Goal: Information Seeking & Learning: Learn about a topic

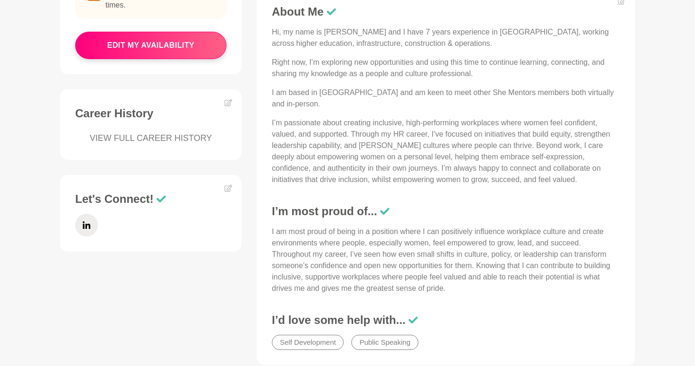
scroll to position [419, 0]
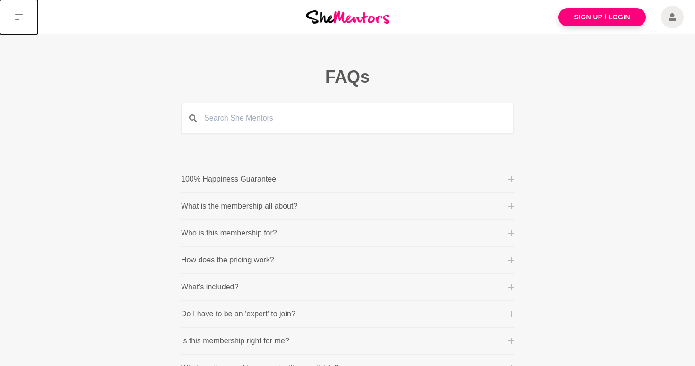
click at [17, 11] on button at bounding box center [19, 17] width 38 height 34
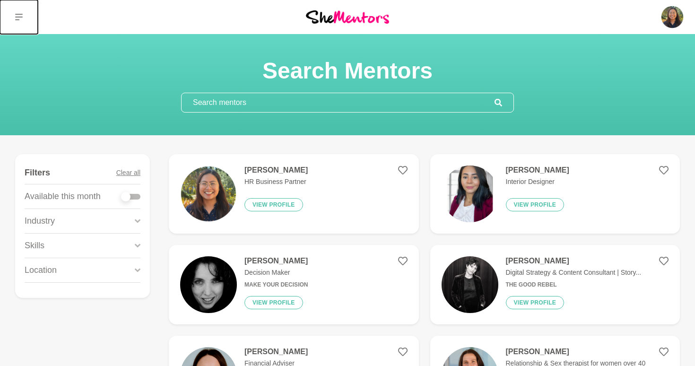
click at [21, 17] on icon at bounding box center [19, 17] width 8 height 7
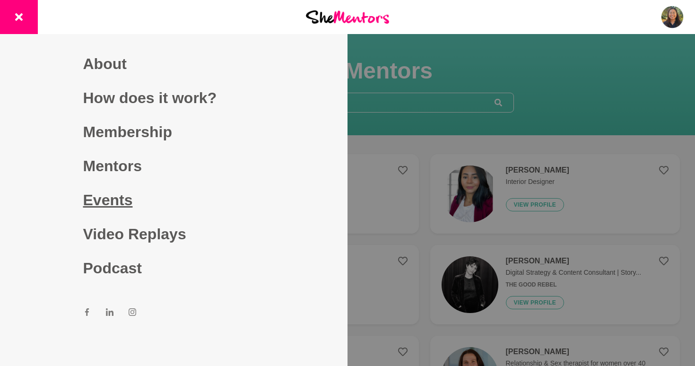
click at [119, 197] on link "Events" at bounding box center [174, 200] width 182 height 34
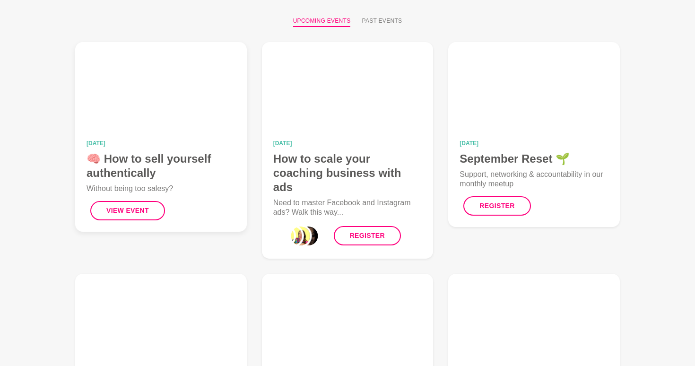
scroll to position [108, 0]
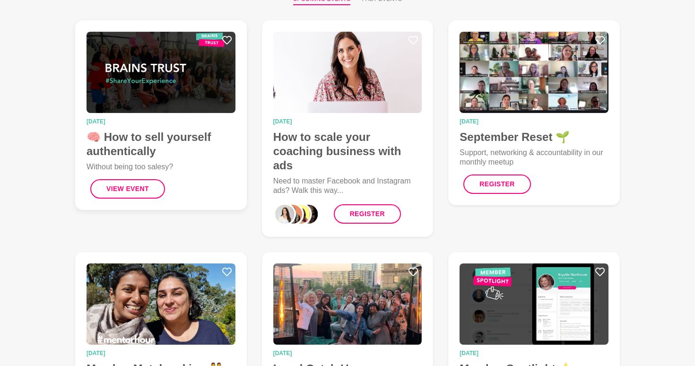
click at [181, 159] on figcaption "12 September 2025 🧠 How to sell yourself authentically Without being too salesy…" at bounding box center [161, 159] width 149 height 80
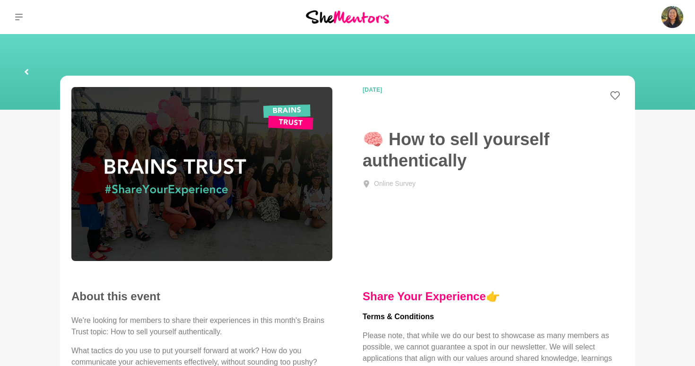
click at [22, 70] on link at bounding box center [26, 72] width 30 height 30
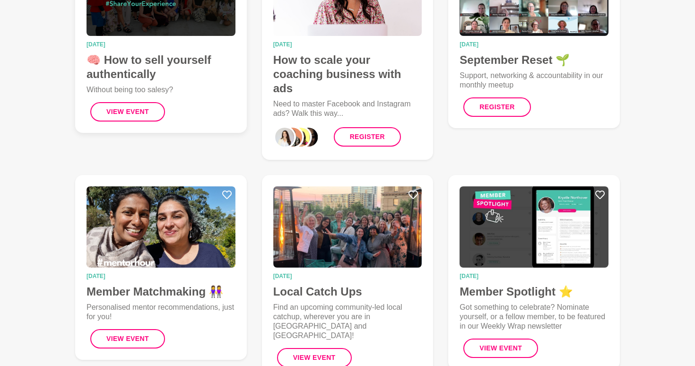
scroll to position [183, 0]
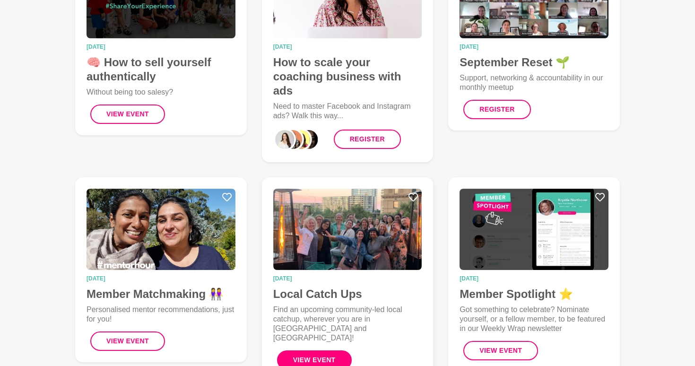
click at [325, 350] on button "View Event" at bounding box center [314, 359] width 75 height 19
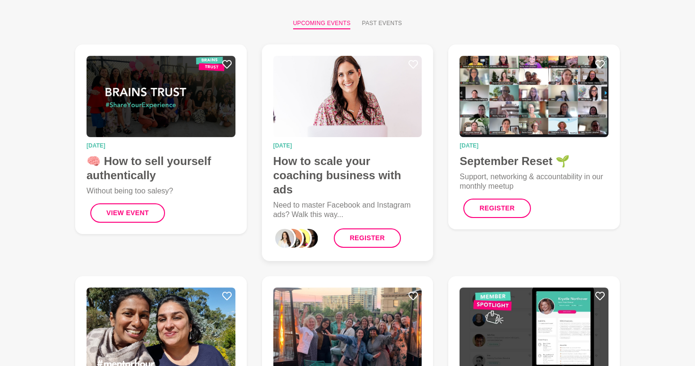
scroll to position [0, 0]
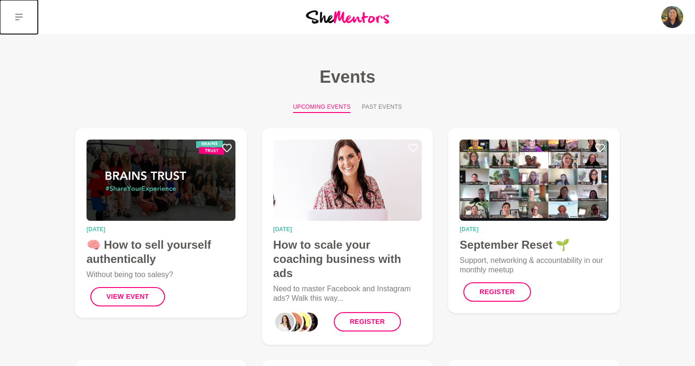
click at [15, 20] on icon at bounding box center [19, 17] width 8 height 8
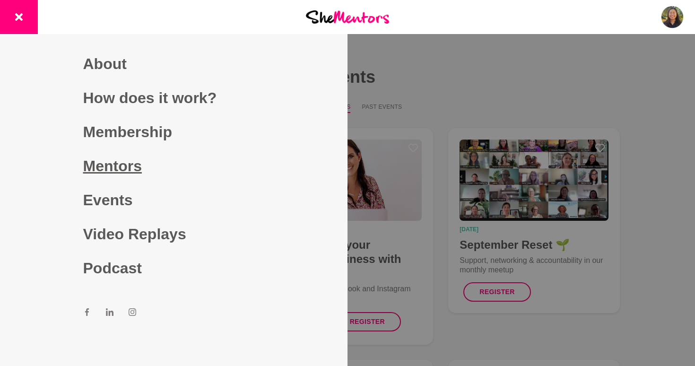
click at [92, 156] on link "Mentors" at bounding box center [174, 166] width 182 height 34
click at [374, 69] on div at bounding box center [347, 183] width 695 height 366
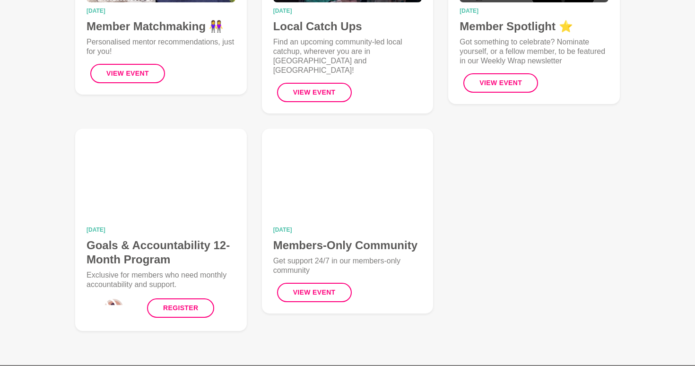
scroll to position [450, 0]
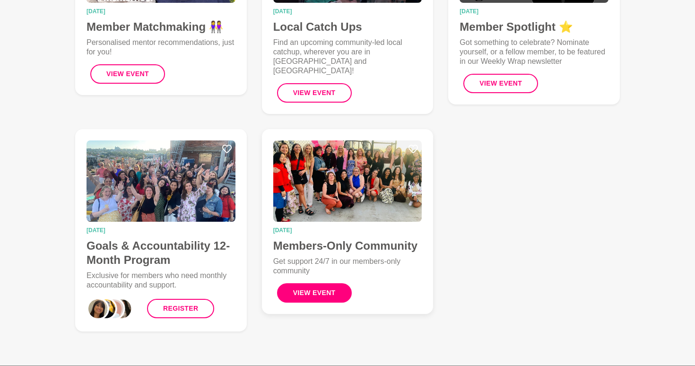
click at [329, 283] on button "View Event" at bounding box center [314, 292] width 75 height 19
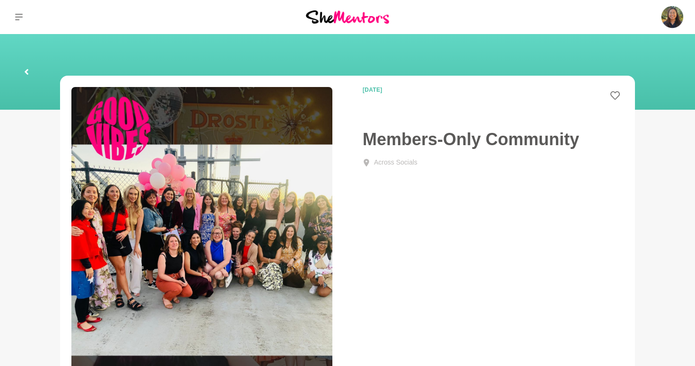
click at [31, 69] on link at bounding box center [26, 72] width 30 height 30
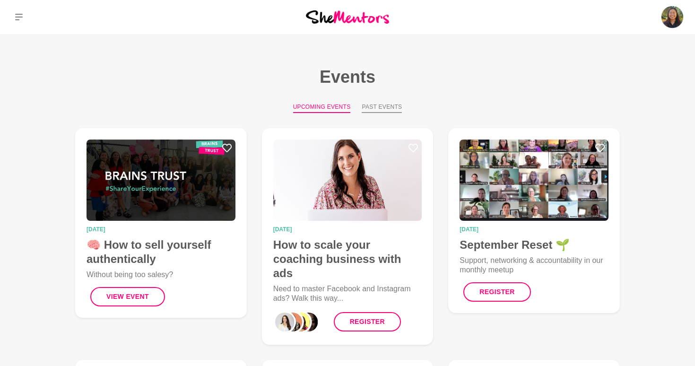
click at [376, 110] on button "Past Events" at bounding box center [382, 108] width 40 height 10
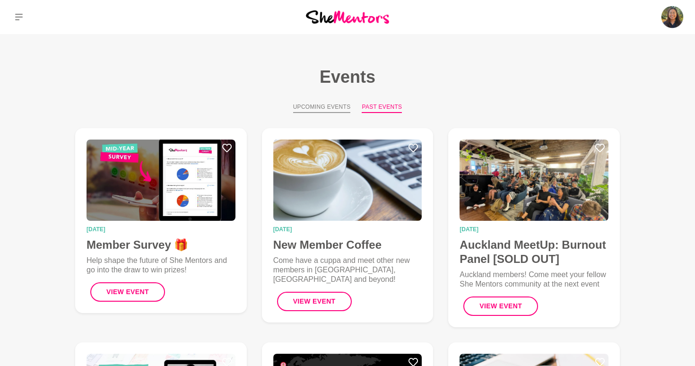
click at [322, 107] on button "Upcoming Events" at bounding box center [322, 108] width 58 height 10
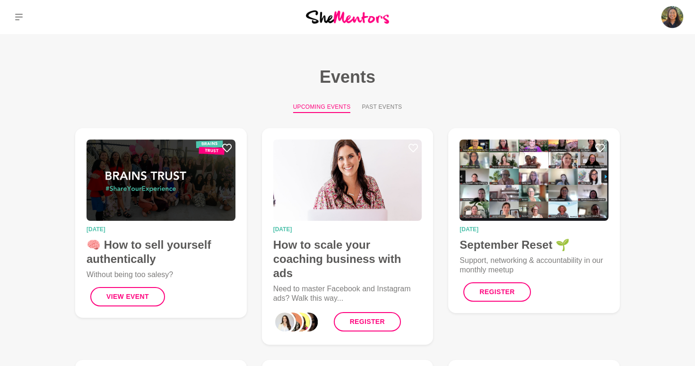
click at [360, 110] on div "Upcoming Events Past Events" at bounding box center [347, 108] width 575 height 10
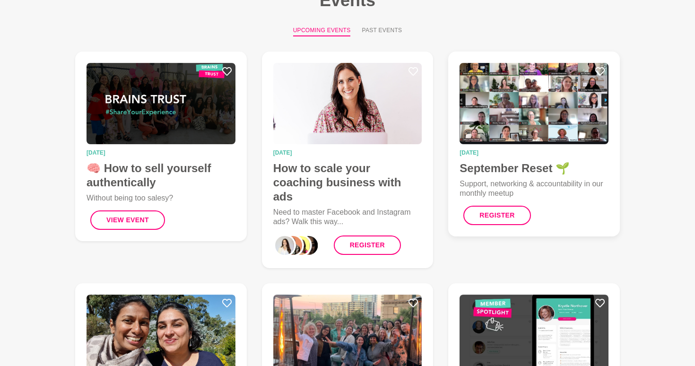
scroll to position [76, 0]
click at [506, 176] on figcaption "01 October 2025 September Reset 🌱 Support, networking & accountability in our m…" at bounding box center [534, 187] width 149 height 75
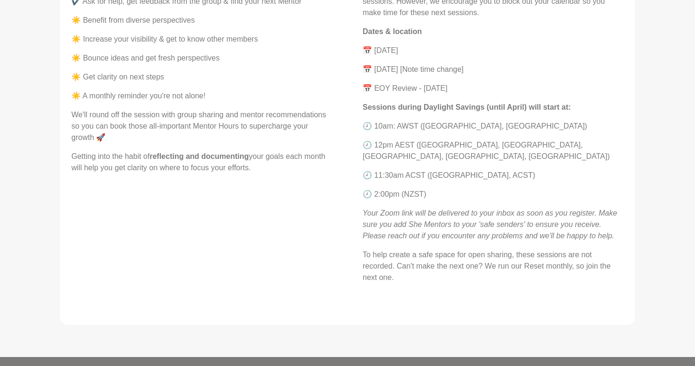
scroll to position [491, 0]
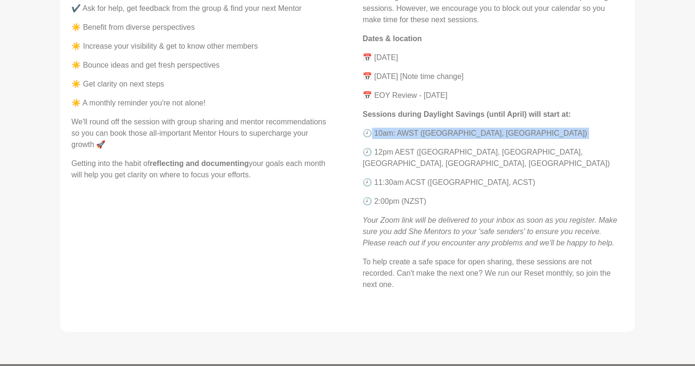
drag, startPoint x: 367, startPoint y: 133, endPoint x: 494, endPoint y: 142, distance: 127.5
click at [495, 142] on div "Agenda This session will run for 1 hour. Feel free to join for all, or just som…" at bounding box center [493, 39] width 261 height 502
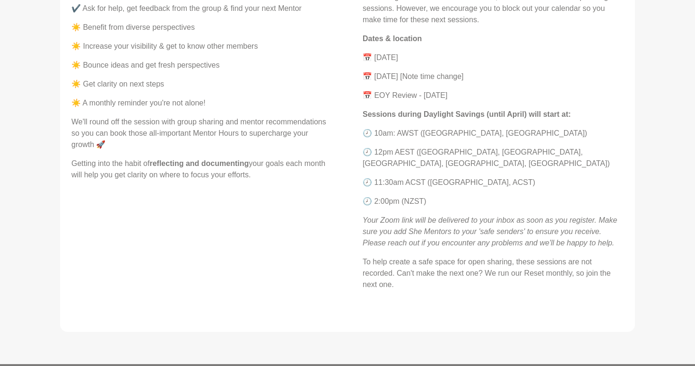
click at [474, 158] on div "Agenda This session will run for 1 hour. Feel free to join for all, or just som…" at bounding box center [493, 39] width 261 height 502
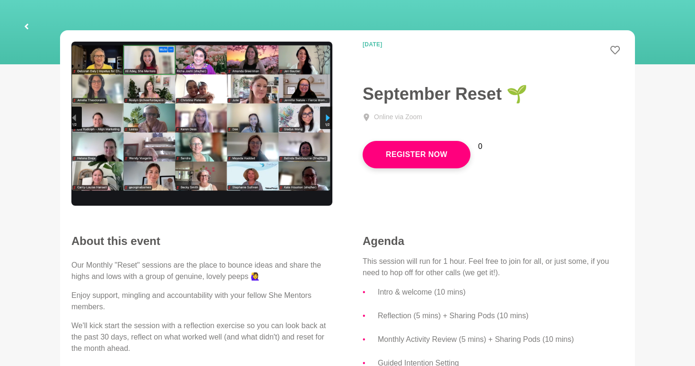
scroll to position [0, 0]
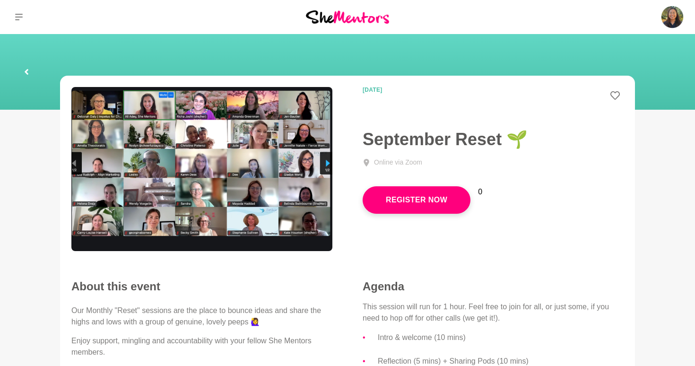
click at [28, 71] on icon at bounding box center [27, 72] width 6 height 30
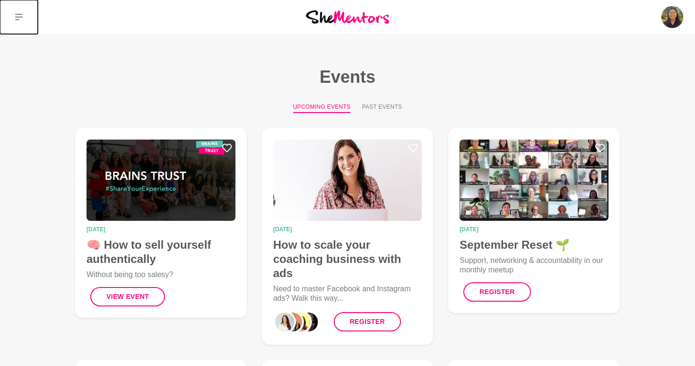
click at [19, 15] on icon at bounding box center [19, 17] width 8 height 8
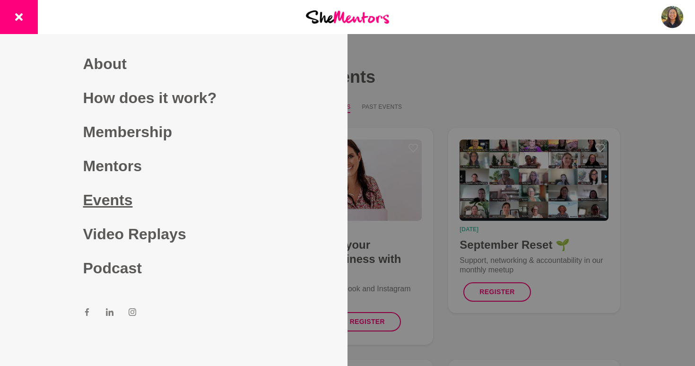
click at [126, 193] on link "Events" at bounding box center [174, 200] width 182 height 34
click at [132, 263] on link "Podcast" at bounding box center [174, 268] width 182 height 34
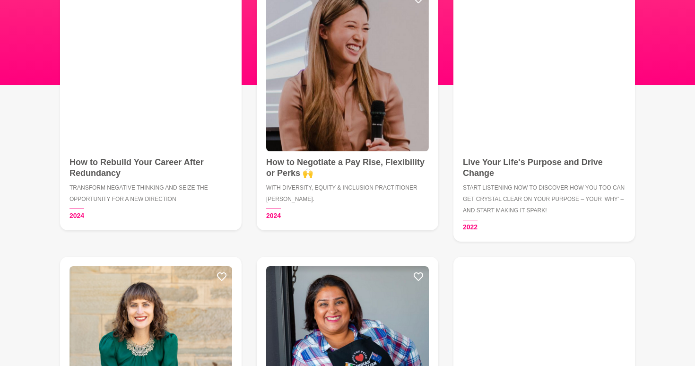
scroll to position [210, 0]
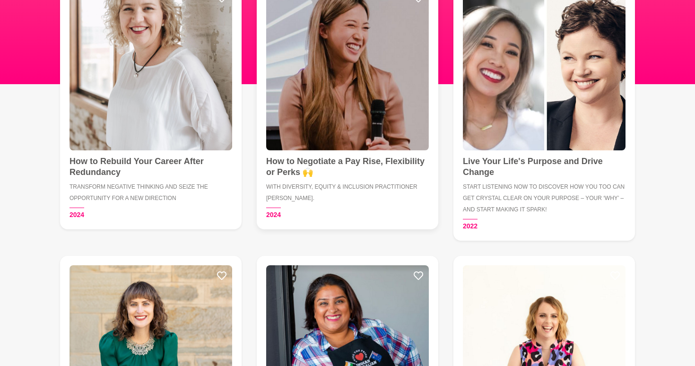
click at [334, 211] on div "2024" at bounding box center [320, 212] width 108 height 16
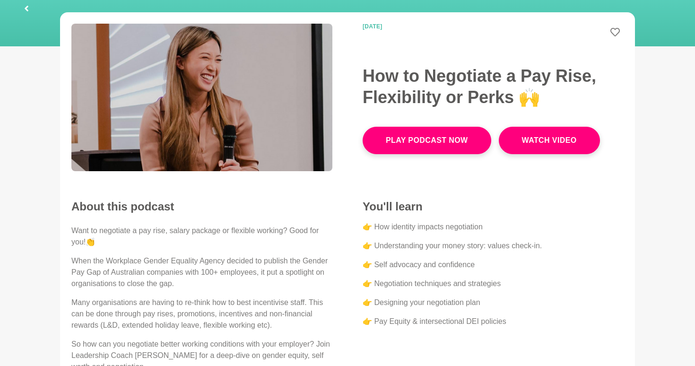
scroll to position [61, 0]
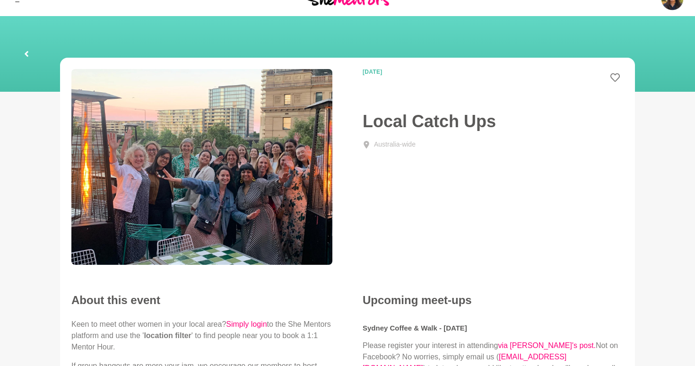
scroll to position [16, 0]
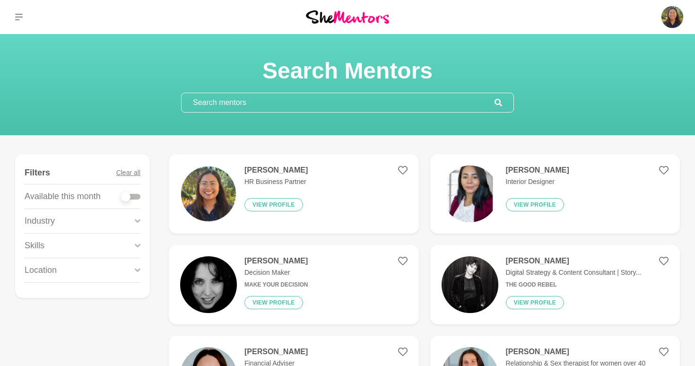
click at [124, 267] on div "Location" at bounding box center [83, 270] width 116 height 24
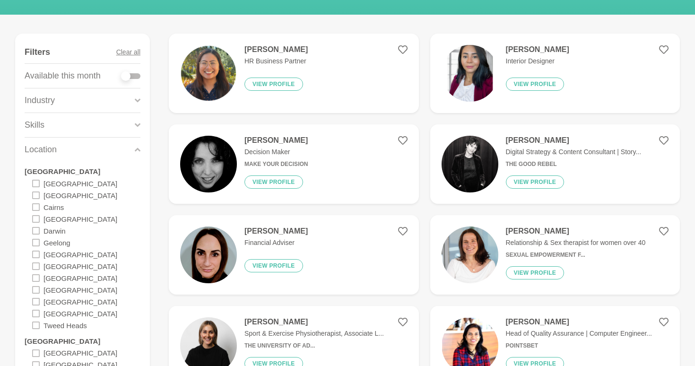
scroll to position [144, 0]
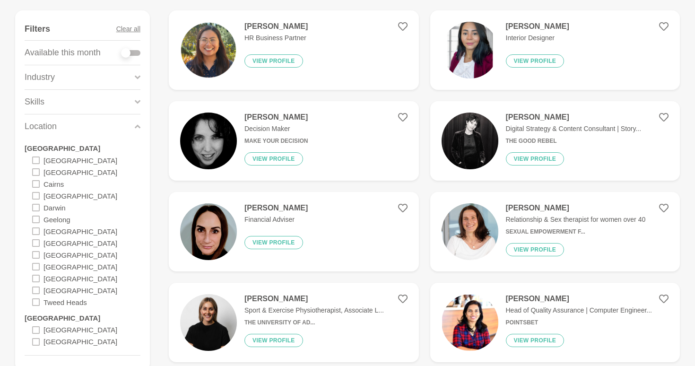
click at [38, 268] on icon at bounding box center [36, 267] width 8 height 8
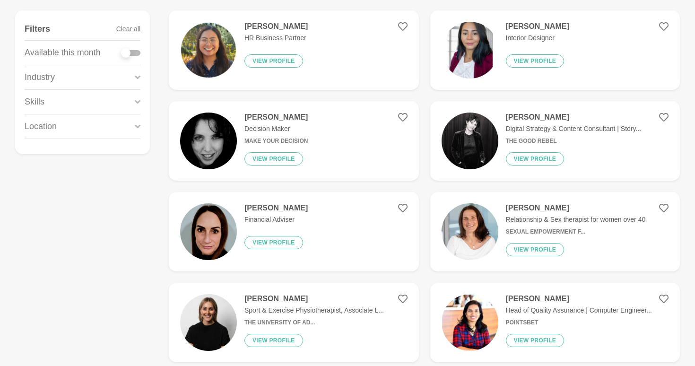
scroll to position [0, 0]
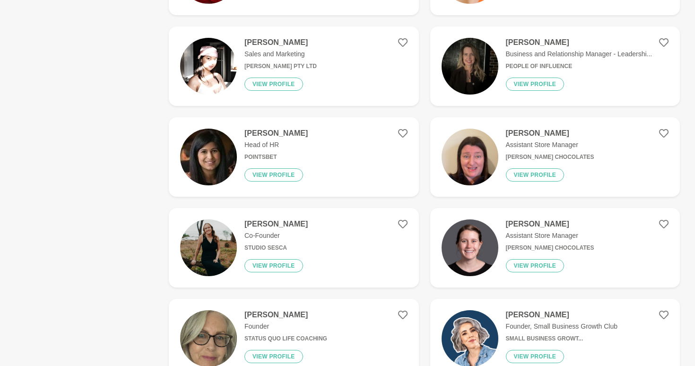
scroll to position [1790, 0]
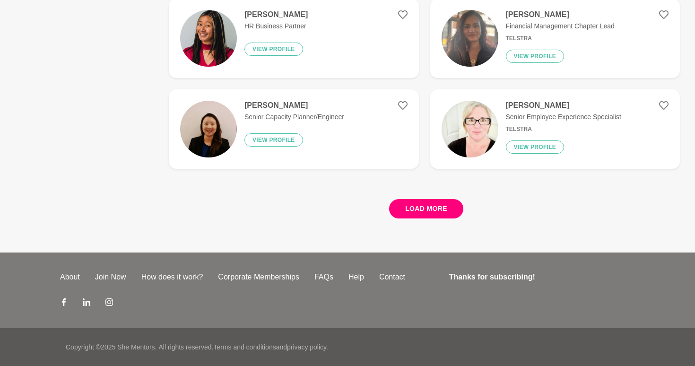
click at [411, 201] on button "Load more" at bounding box center [426, 208] width 74 height 19
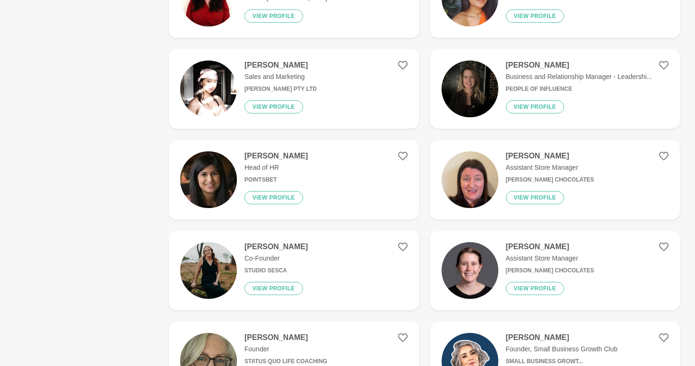
scroll to position [1286, 0]
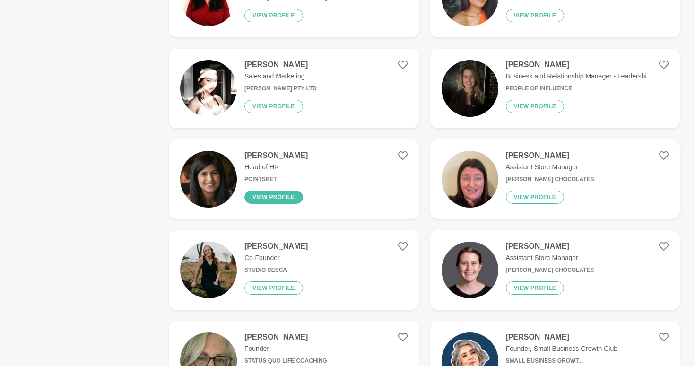
click at [276, 200] on button "View profile" at bounding box center [273, 197] width 59 height 13
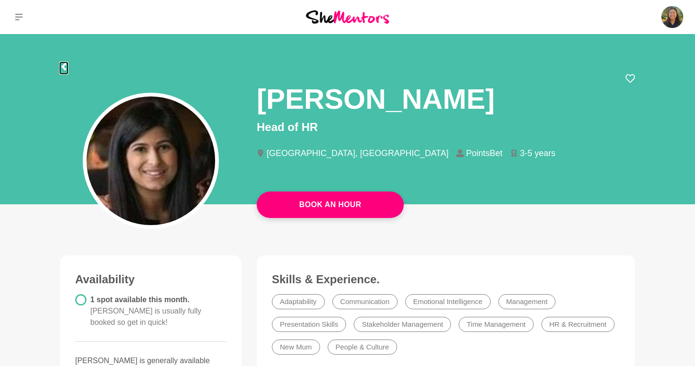
click at [66, 65] on icon at bounding box center [64, 67] width 8 height 8
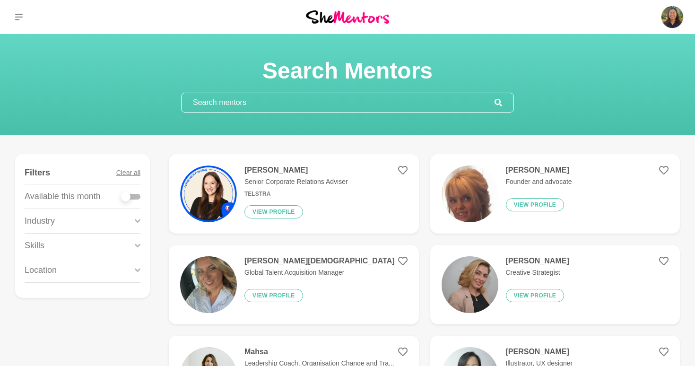
click at [128, 222] on div "Industry" at bounding box center [83, 221] width 116 height 24
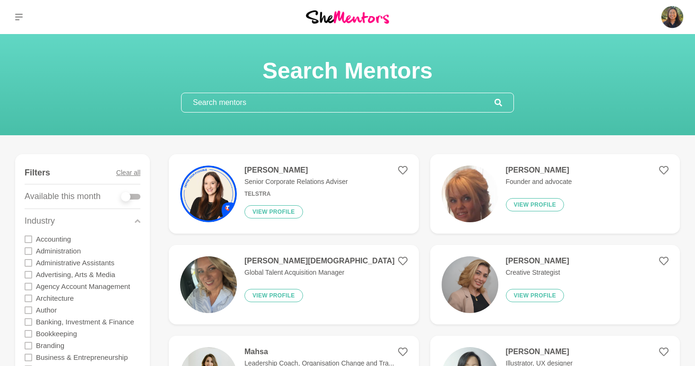
click at [105, 223] on div "Industry" at bounding box center [83, 221] width 116 height 24
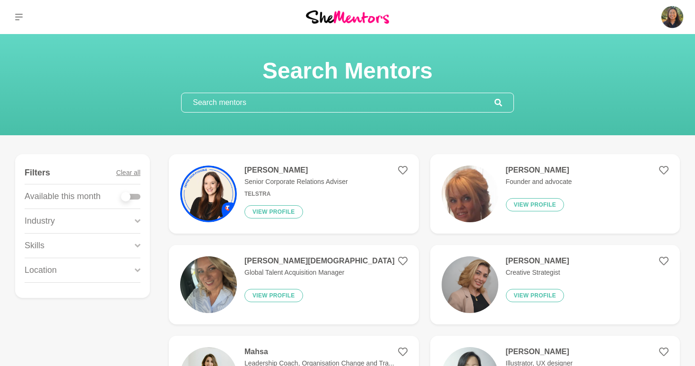
click at [93, 269] on div "Location" at bounding box center [83, 270] width 116 height 24
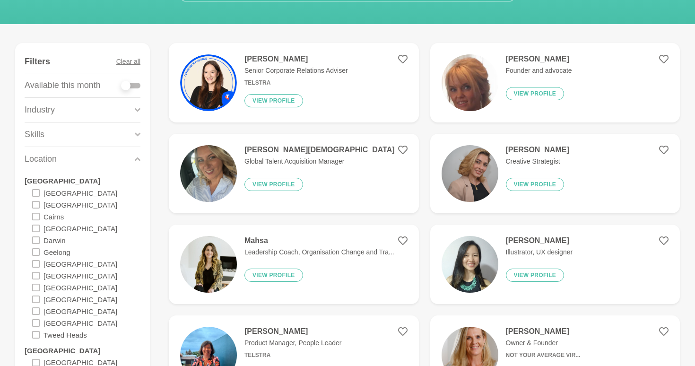
scroll to position [120, 0]
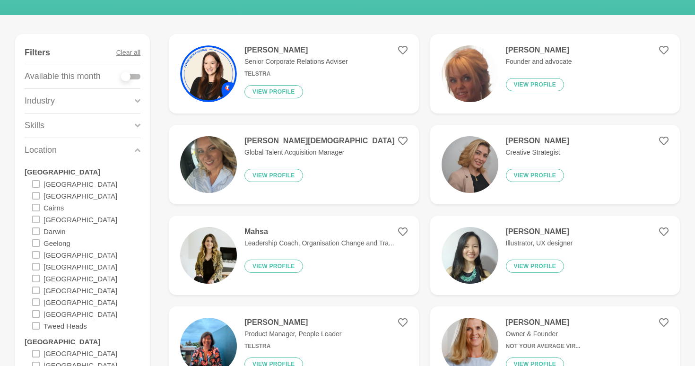
click at [37, 288] on icon at bounding box center [36, 291] width 8 height 8
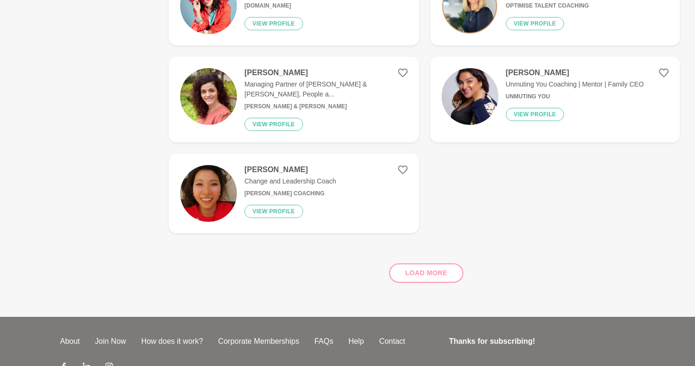
scroll to position [1608, 0]
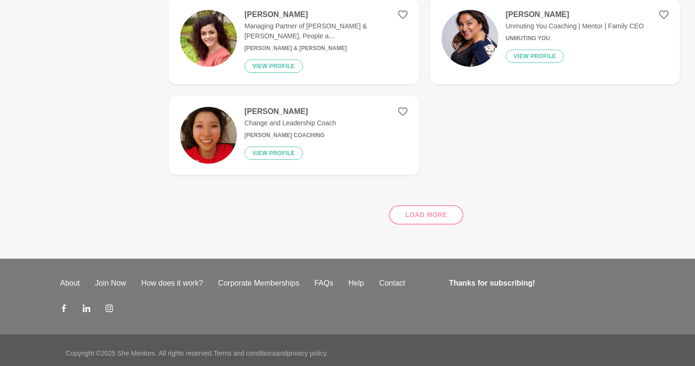
click at [435, 216] on div "Load more" at bounding box center [424, 211] width 511 height 57
click at [431, 205] on div "Load more" at bounding box center [424, 211] width 511 height 57
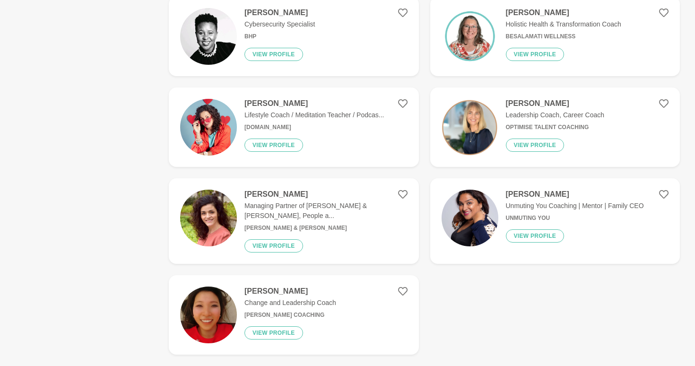
scroll to position [1430, 0]
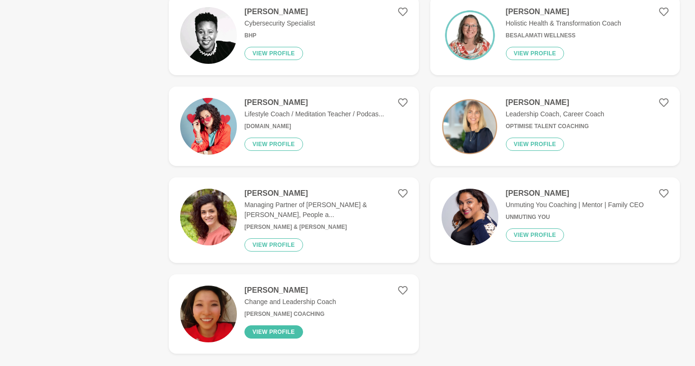
click at [264, 327] on button "View profile" at bounding box center [273, 331] width 59 height 13
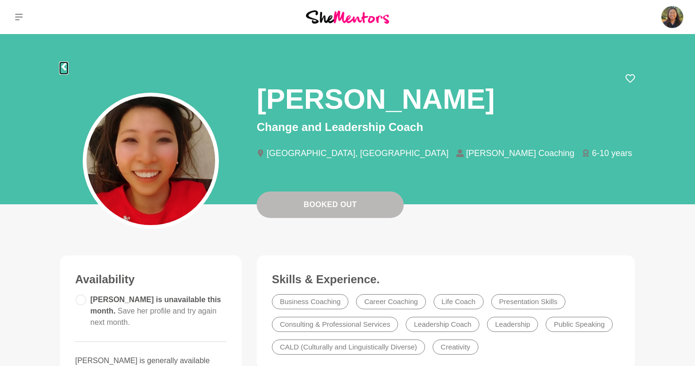
click at [64, 70] on icon at bounding box center [64, 67] width 8 height 8
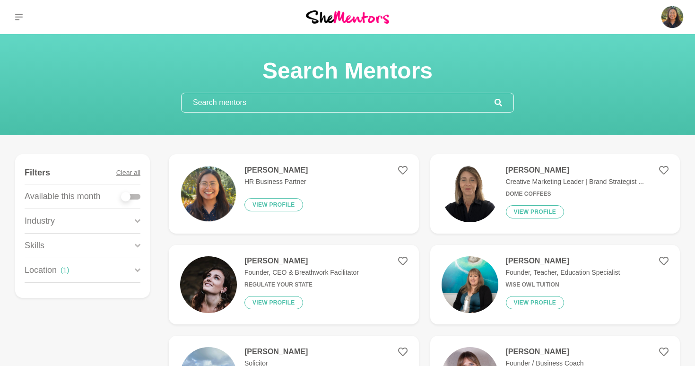
click at [118, 272] on div "Location ( 1 )" at bounding box center [83, 270] width 116 height 24
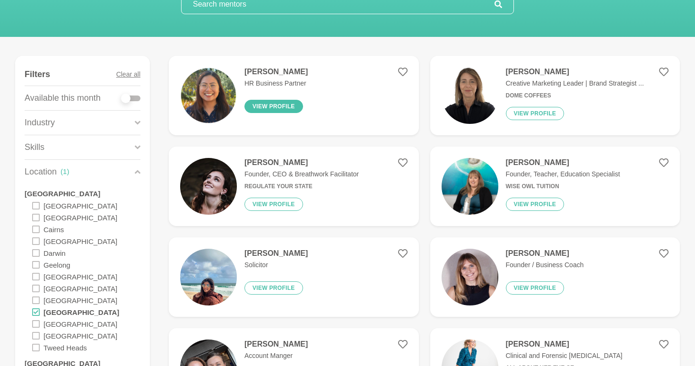
scroll to position [125, 0]
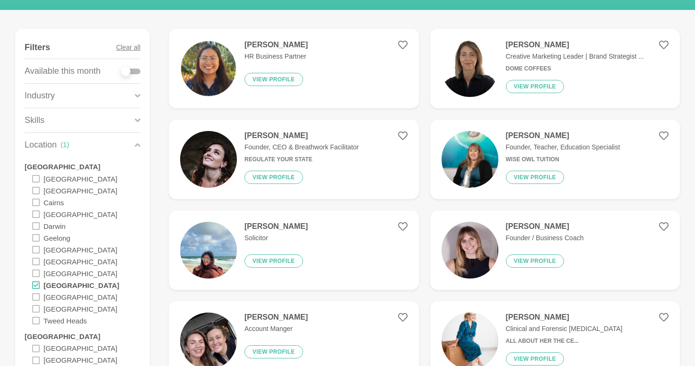
click at [461, 91] on img at bounding box center [470, 68] width 57 height 57
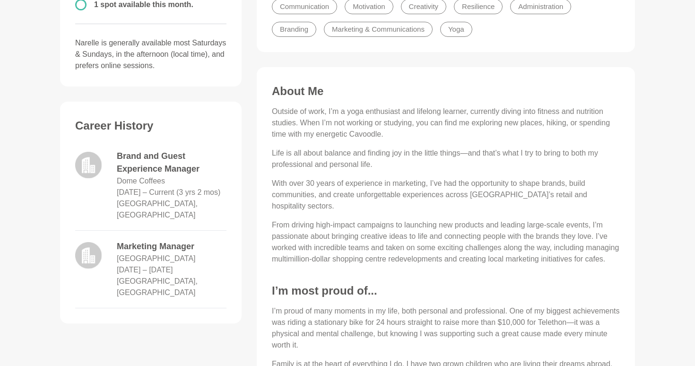
scroll to position [290, 0]
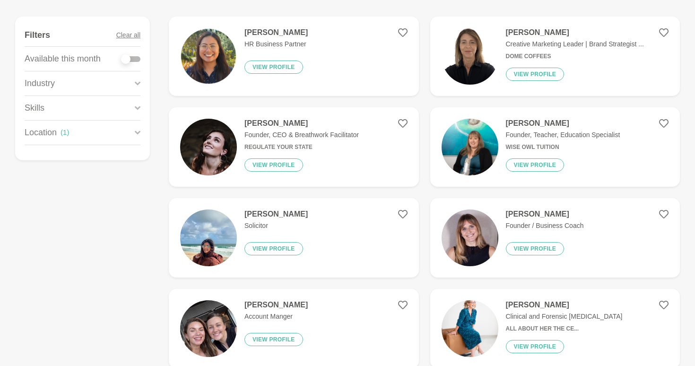
scroll to position [131, 0]
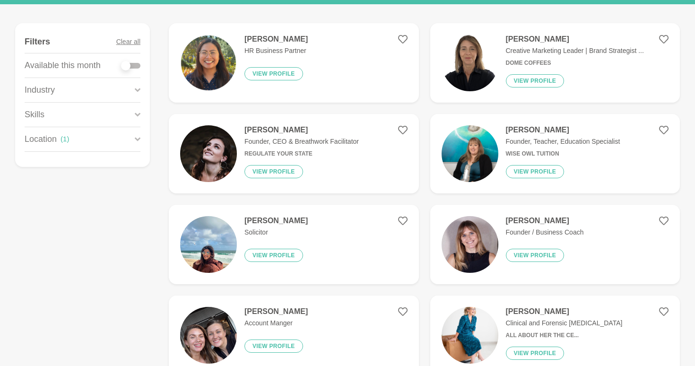
click at [111, 134] on div "Location ( 1 )" at bounding box center [83, 139] width 116 height 24
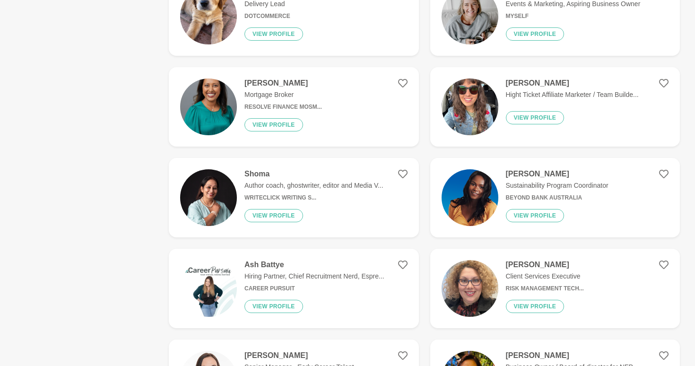
scroll to position [540, 0]
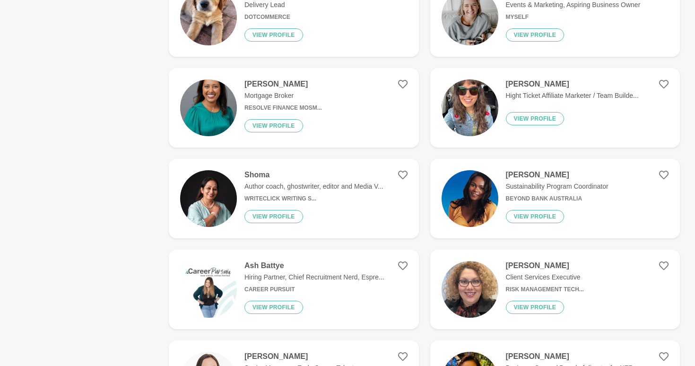
click at [462, 122] on img at bounding box center [470, 107] width 57 height 57
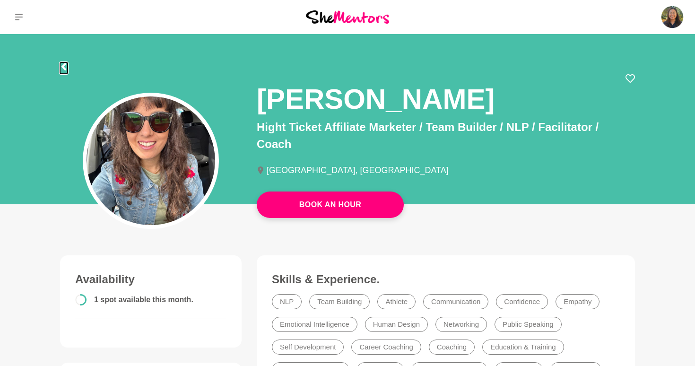
click at [66, 70] on icon at bounding box center [64, 67] width 8 height 8
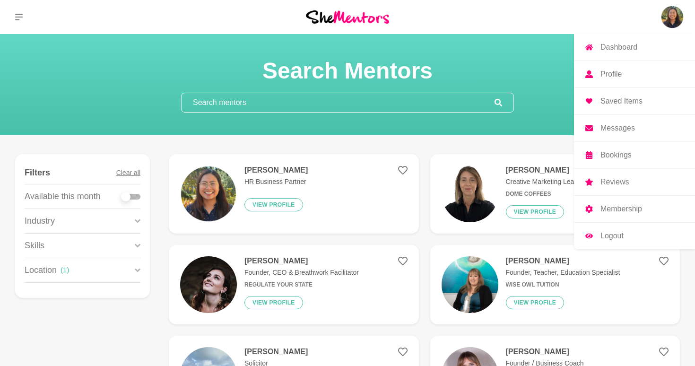
click at [674, 20] on img at bounding box center [672, 17] width 23 height 23
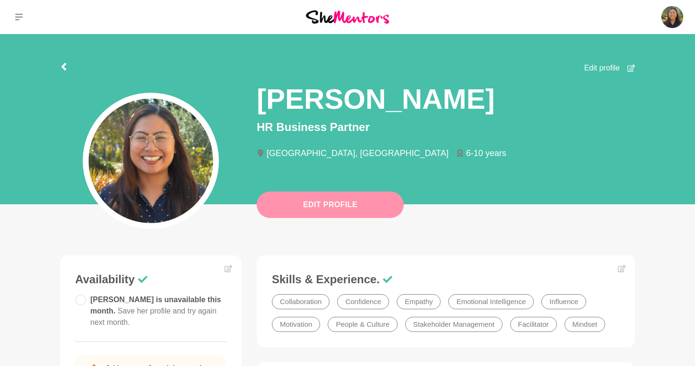
click at [369, 206] on button "Edit Profile" at bounding box center [330, 205] width 147 height 26
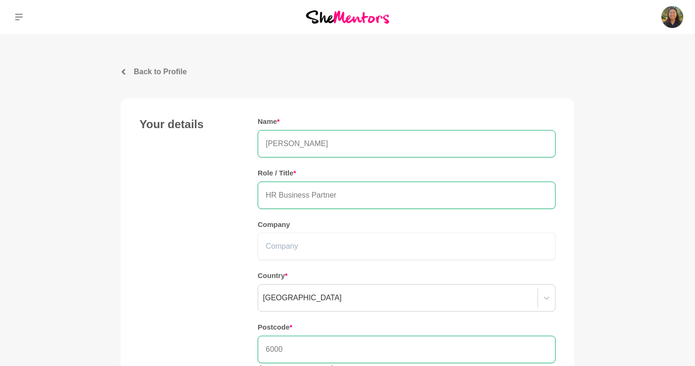
click at [175, 70] on p "Back to Profile" at bounding box center [160, 71] width 53 height 11
